Goal: Task Accomplishment & Management: Use online tool/utility

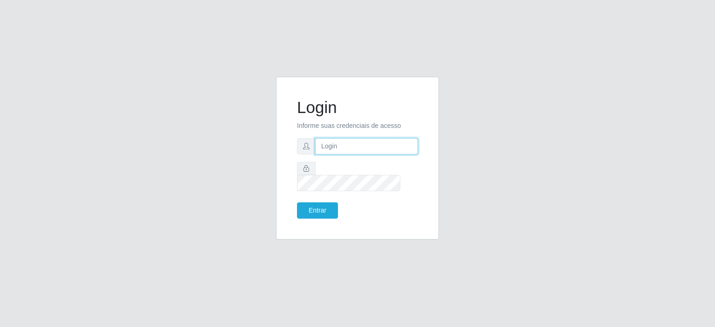
click at [324, 154] on input "text" at bounding box center [366, 146] width 103 height 16
type input "[EMAIL_ADDRESS][PERSON_NAME][DOMAIN_NAME]"
click at [297, 202] on button "Entrar" at bounding box center [317, 210] width 41 height 16
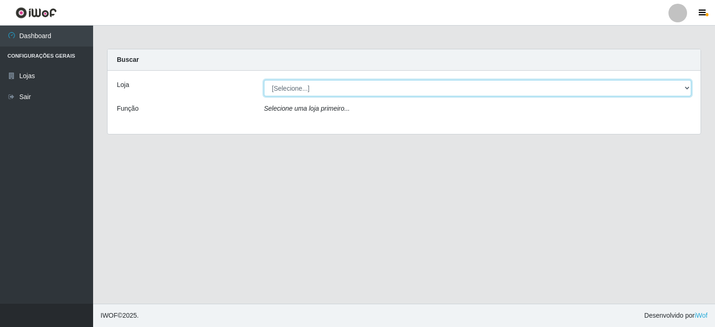
click at [687, 89] on select "[Selecione...] Corte Fácil - Unidade Planalto" at bounding box center [477, 88] width 427 height 16
select select "202"
click at [264, 80] on select "[Selecione...] Corte Fácil - Unidade Planalto" at bounding box center [477, 88] width 427 height 16
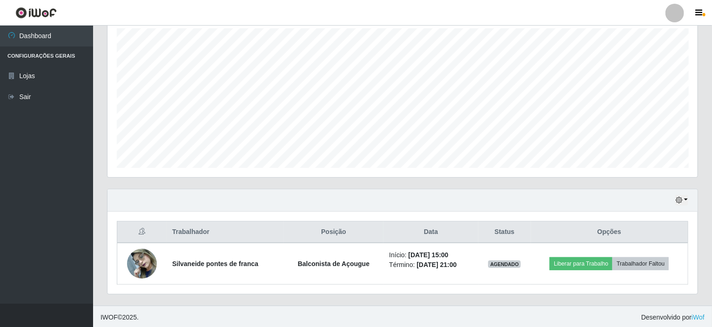
scroll to position [118, 0]
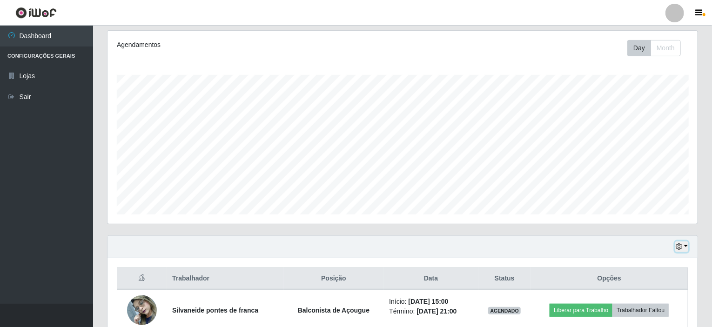
click at [685, 245] on button "button" at bounding box center [681, 246] width 13 height 11
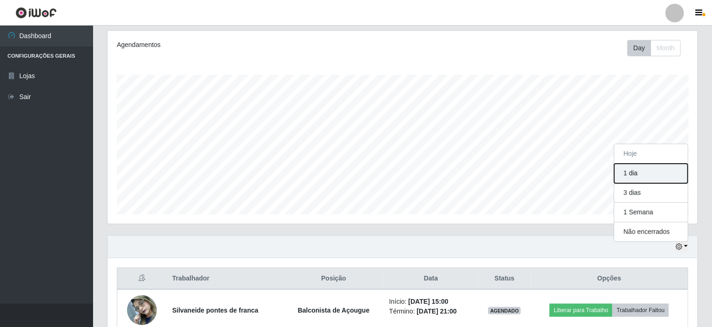
click at [644, 176] on button "1 dia" at bounding box center [651, 174] width 74 height 20
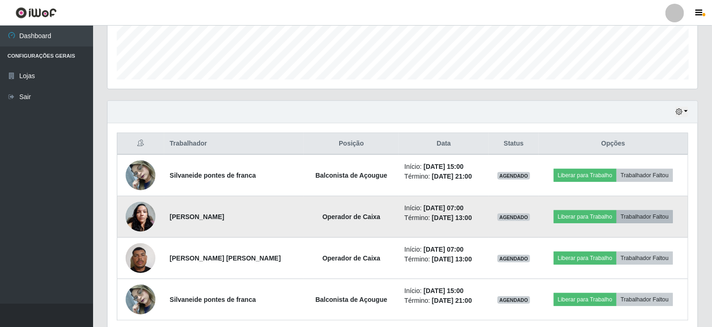
scroll to position [195, 0]
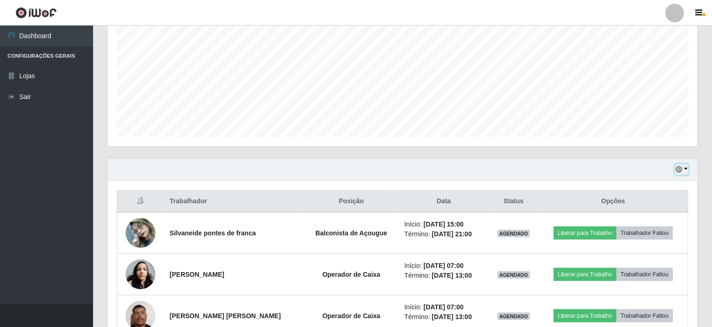
click at [685, 167] on button "button" at bounding box center [681, 169] width 13 height 11
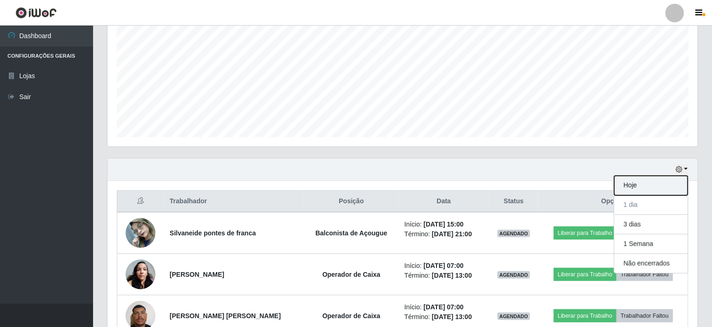
click at [631, 186] on button "Hoje" at bounding box center [651, 186] width 74 height 20
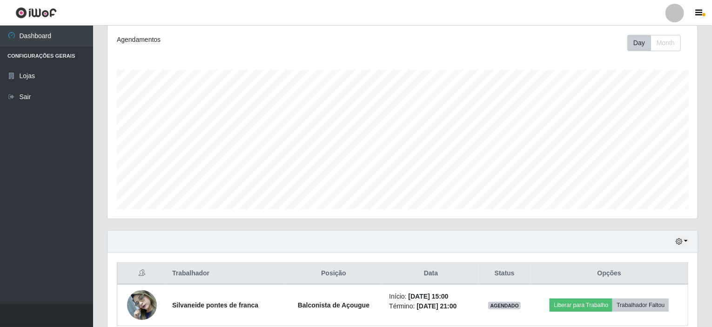
scroll to position [165, 0]
